Goal: Check status: Check status

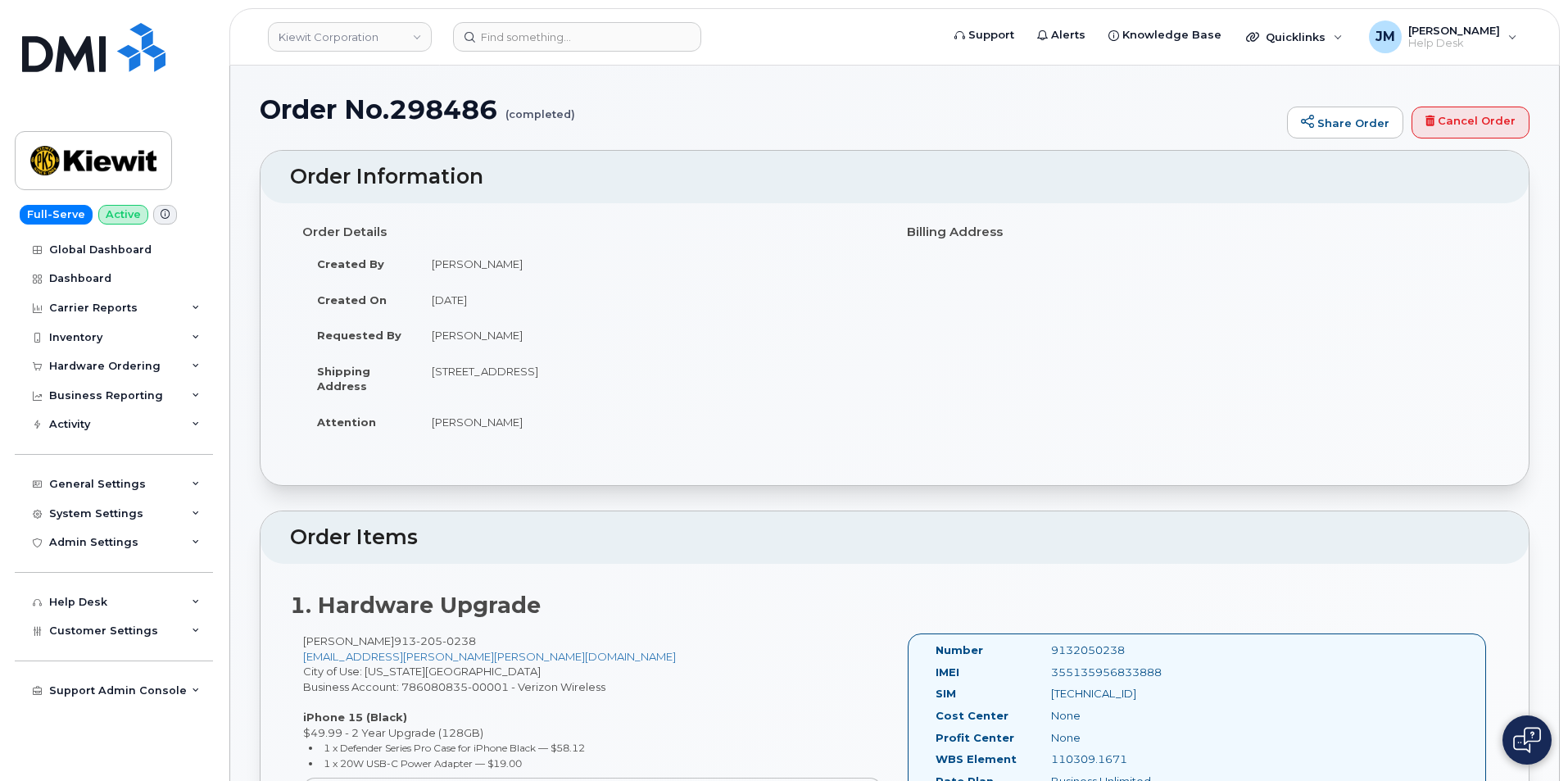
scroll to position [246, 0]
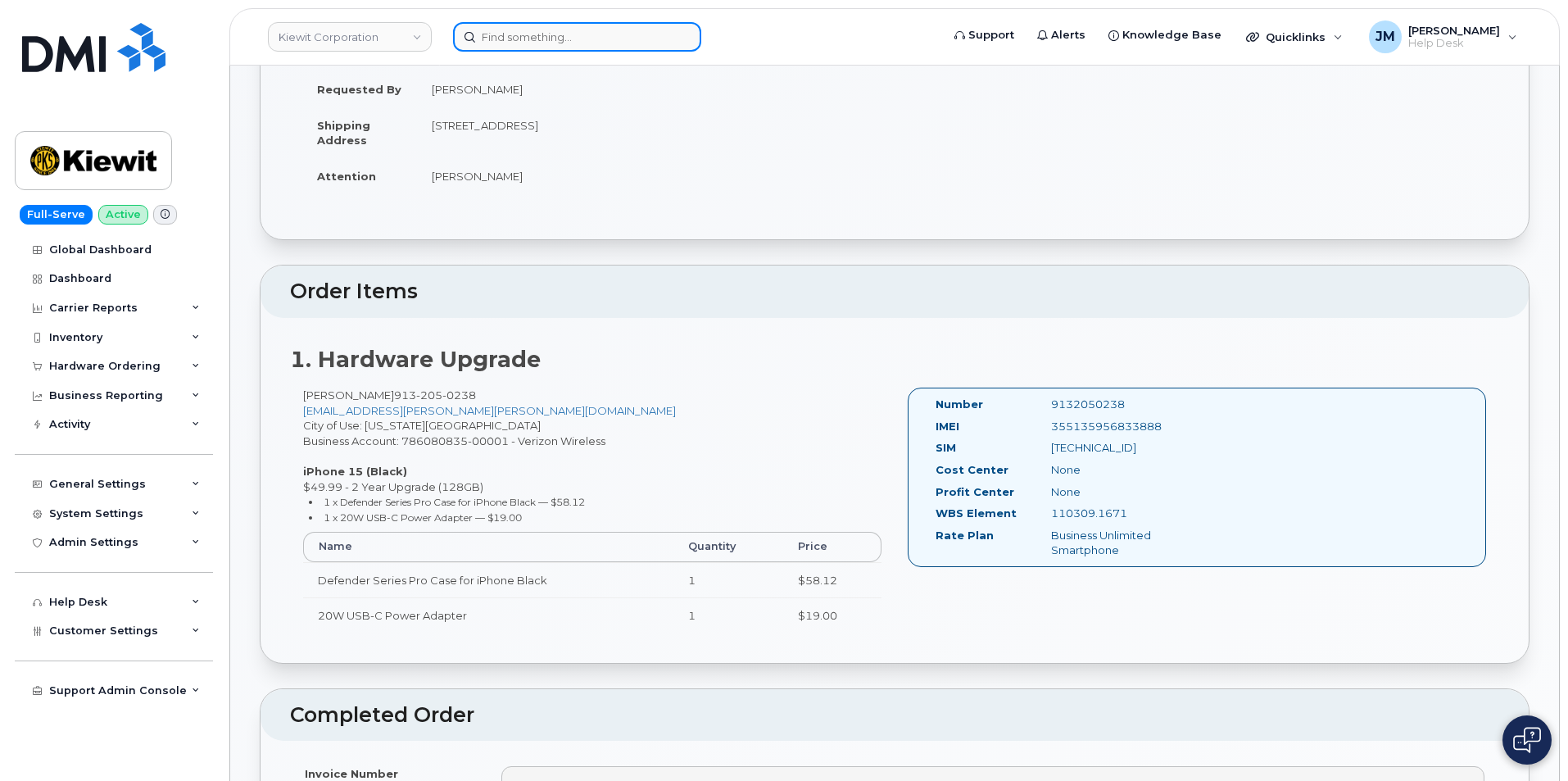
click at [575, 31] on input at bounding box center [578, 37] width 248 height 29
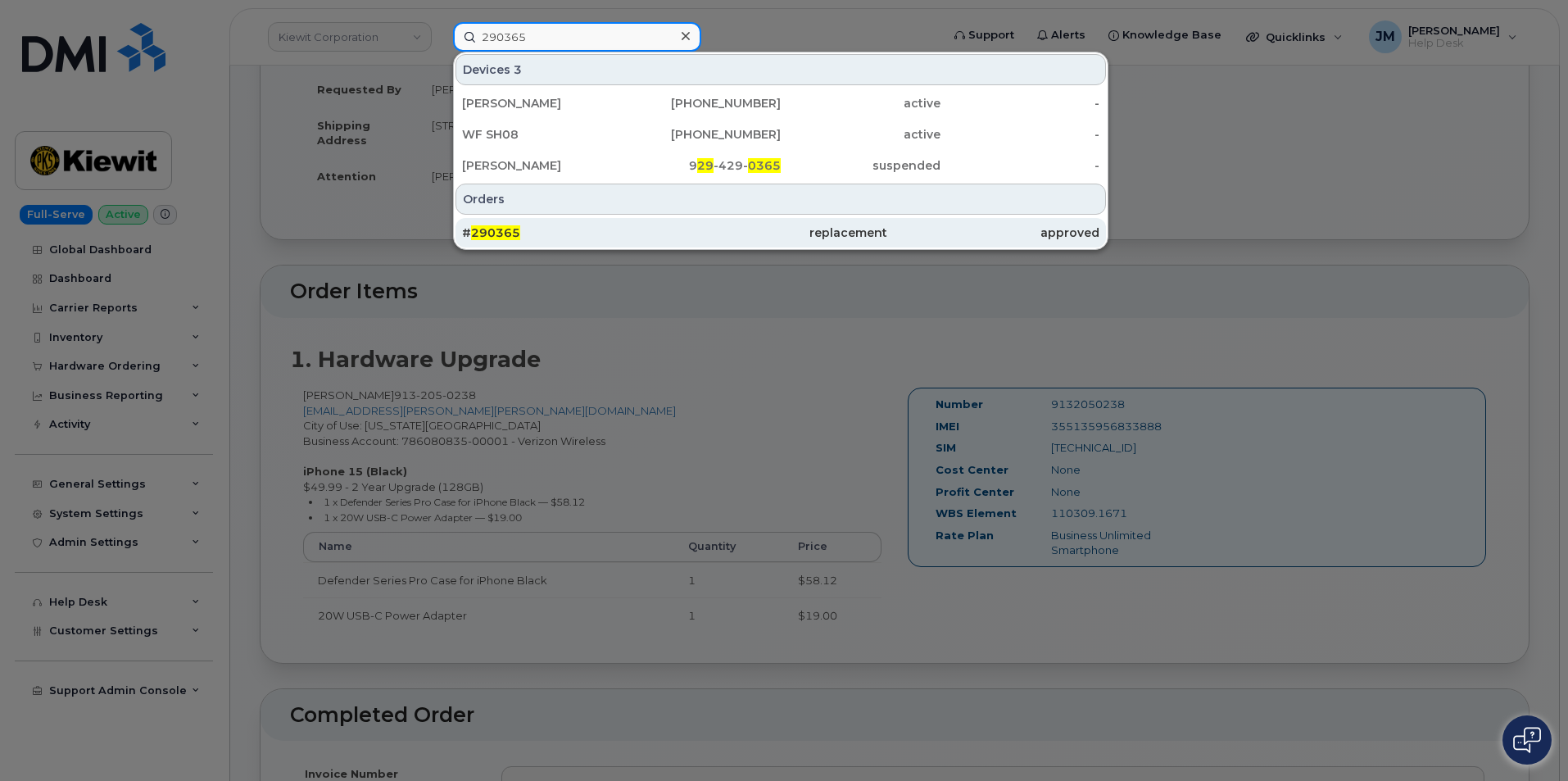
type input "290365"
click at [495, 234] on span "290365" at bounding box center [495, 232] width 49 height 15
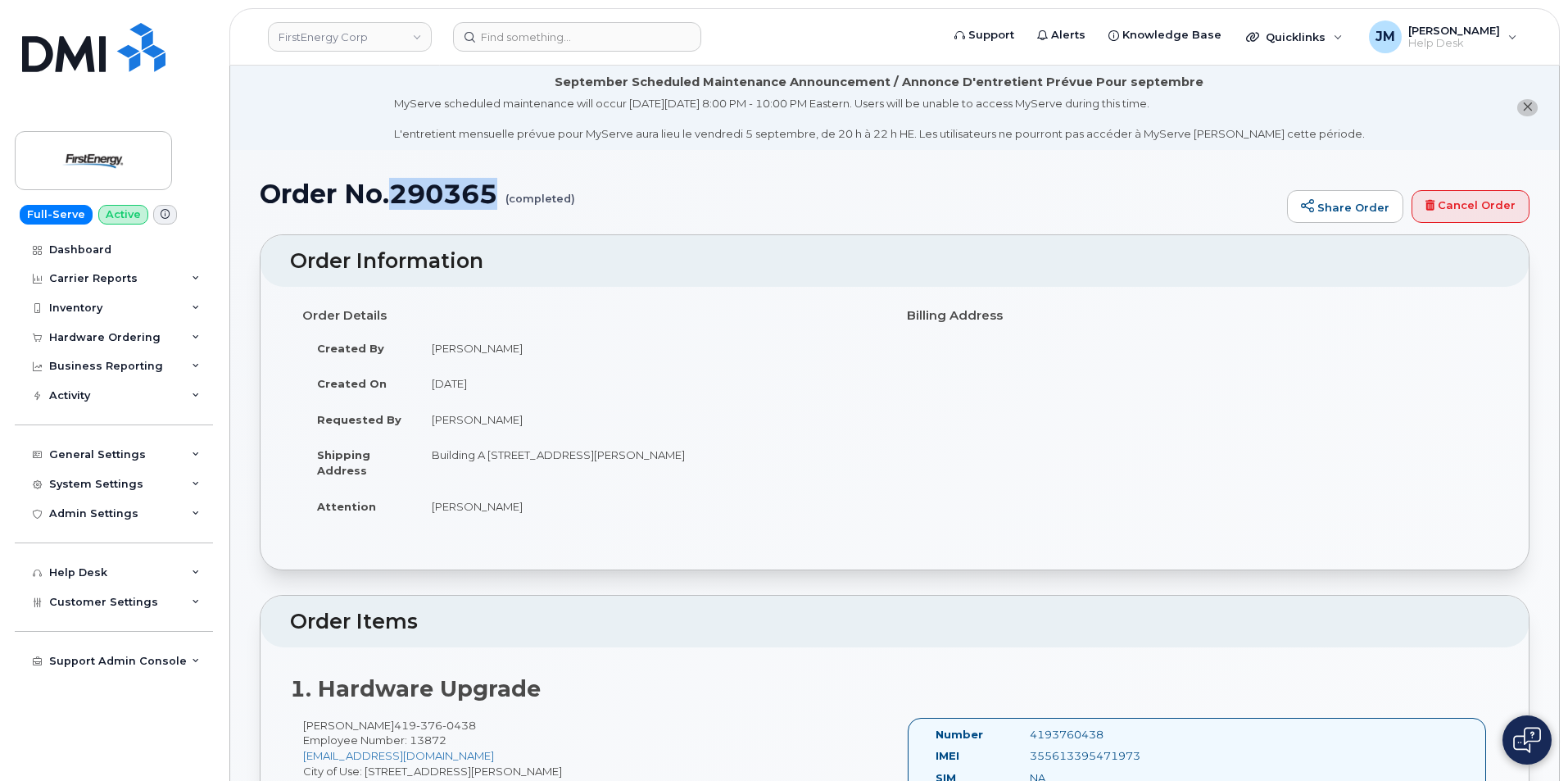
drag, startPoint x: 413, startPoint y: 195, endPoint x: 500, endPoint y: 198, distance: 87.1
click at [500, 197] on h1 "Order No.290365 (completed)" at bounding box center [769, 193] width 1020 height 28
copy h1 "290365"
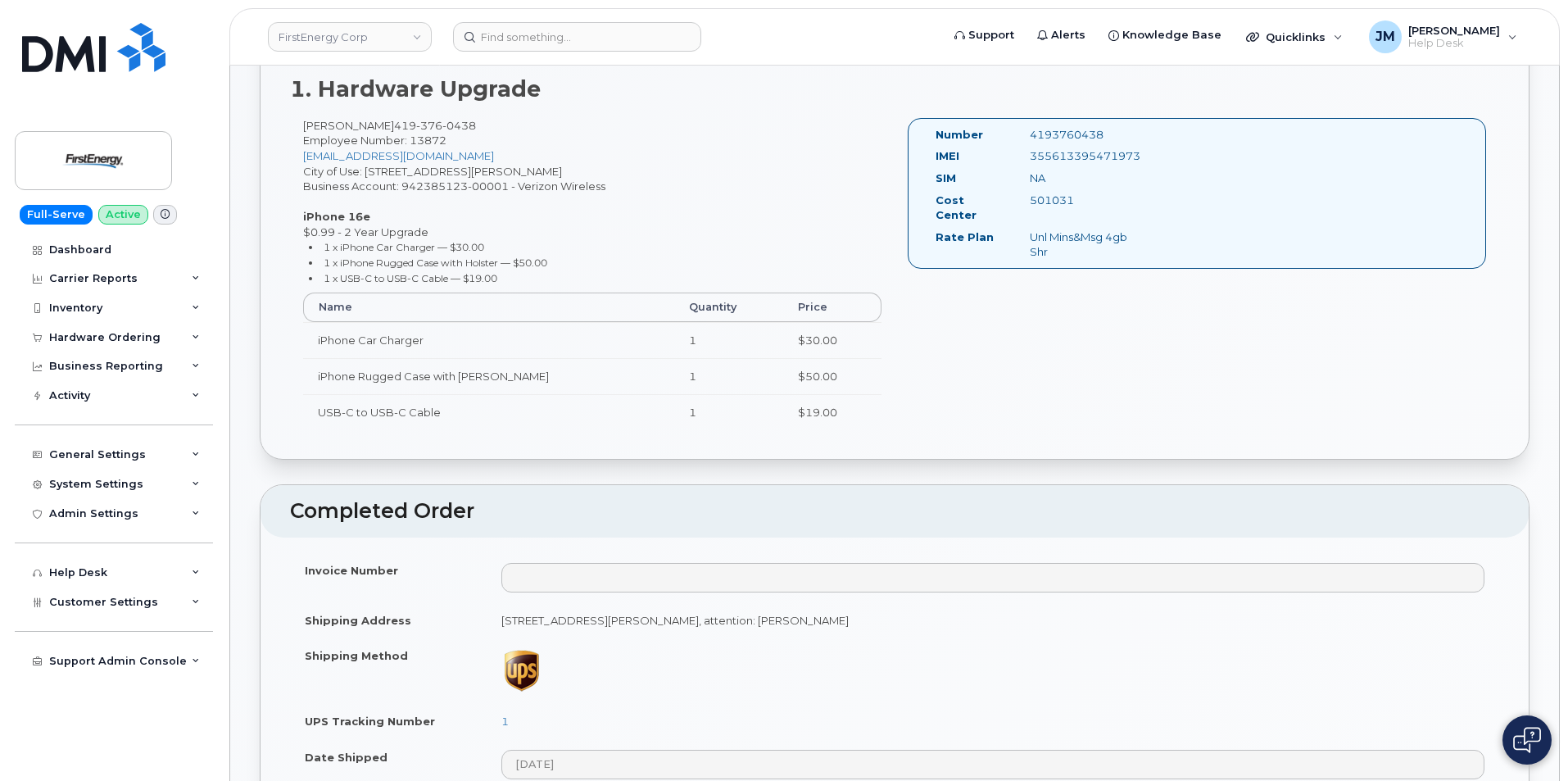
scroll to position [574, 0]
